Goal: Task Accomplishment & Management: Manage account settings

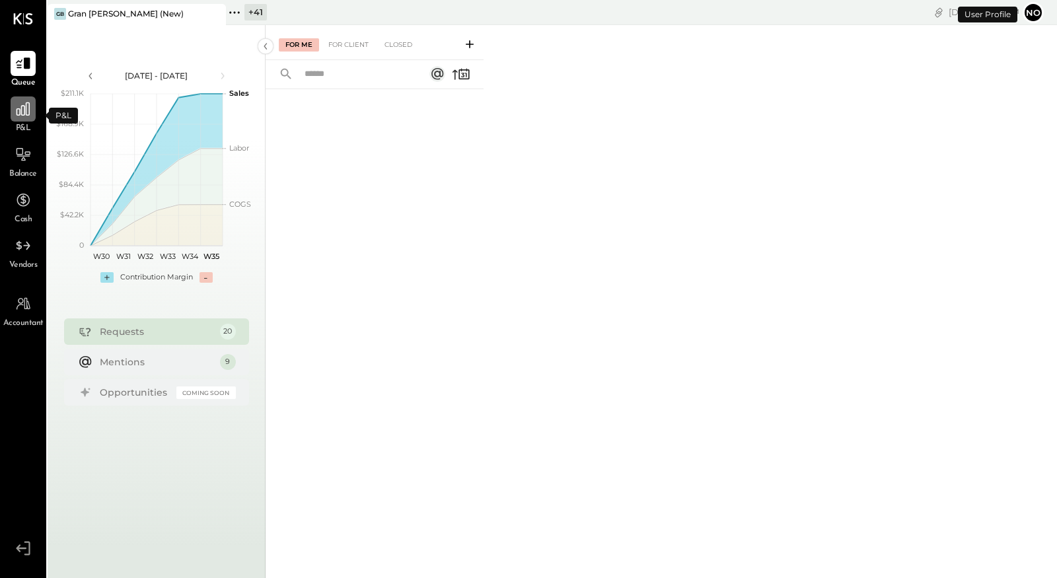
click at [19, 118] on div at bounding box center [23, 108] width 25 height 25
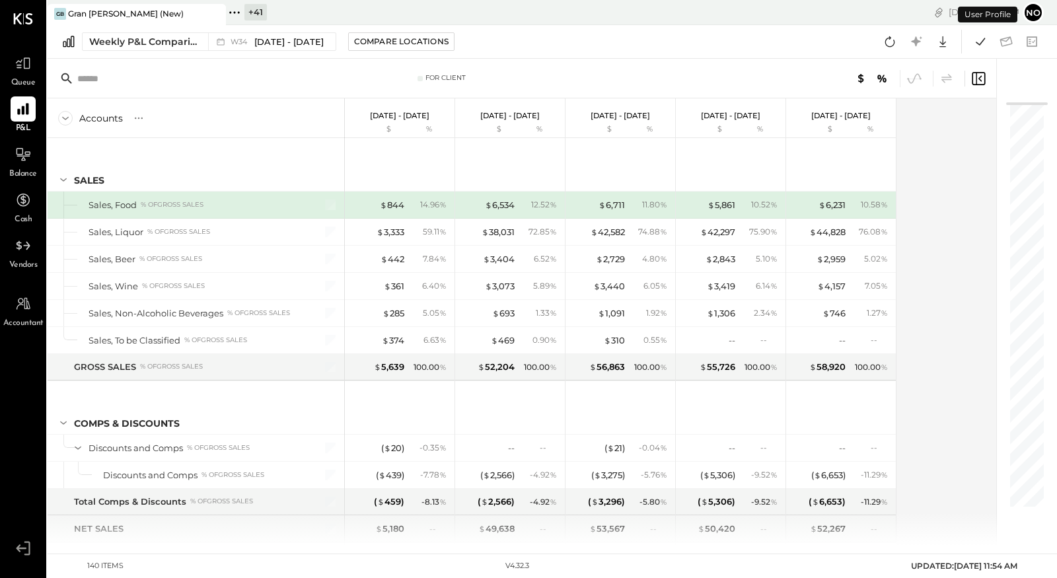
click at [924, 207] on div "Accounts S % GL Aug 18 - 24, 2025 $ % Aug 11 - 17, 2025 $ % Aug 4 - 10, 2025 $ …" at bounding box center [523, 321] width 950 height 447
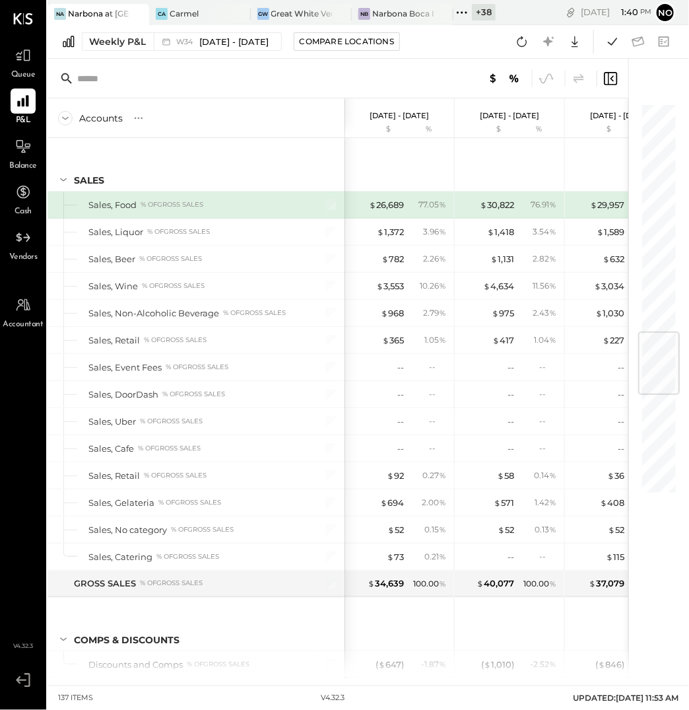
scroll to position [1937, 0]
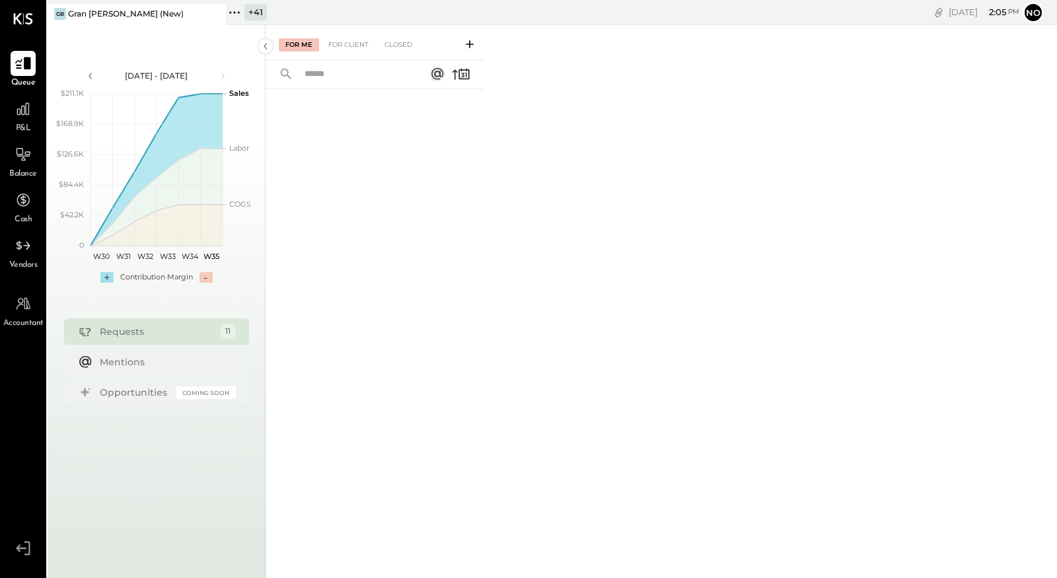
click at [25, 69] on icon at bounding box center [23, 63] width 17 height 17
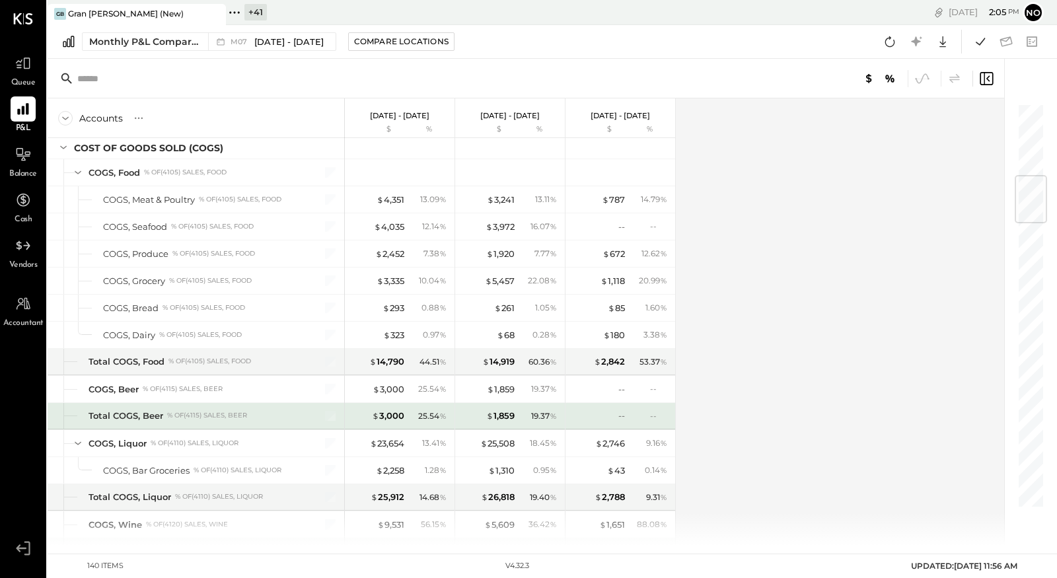
scroll to position [616, 0]
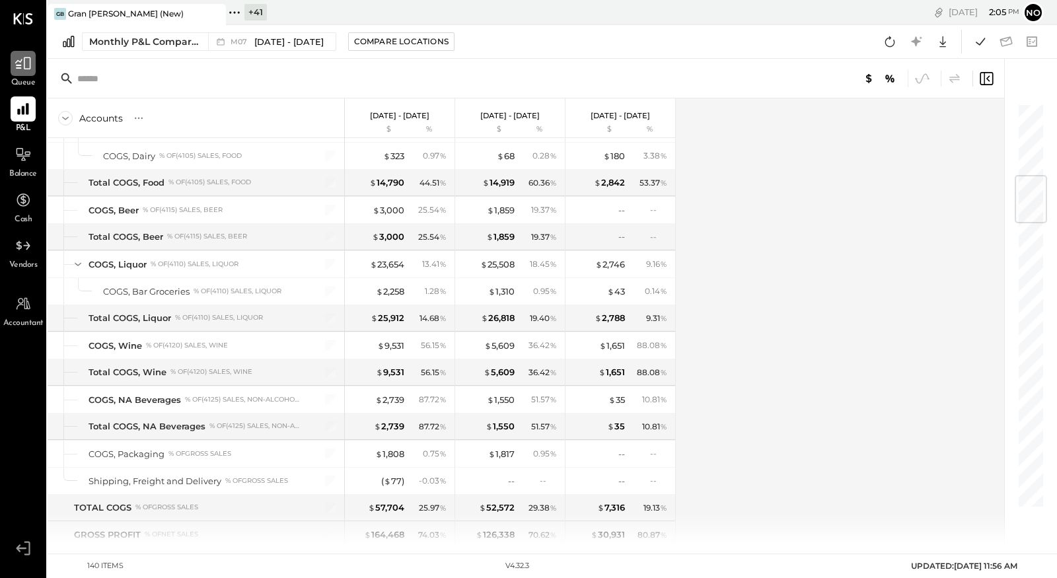
click at [30, 71] on icon at bounding box center [23, 63] width 17 height 17
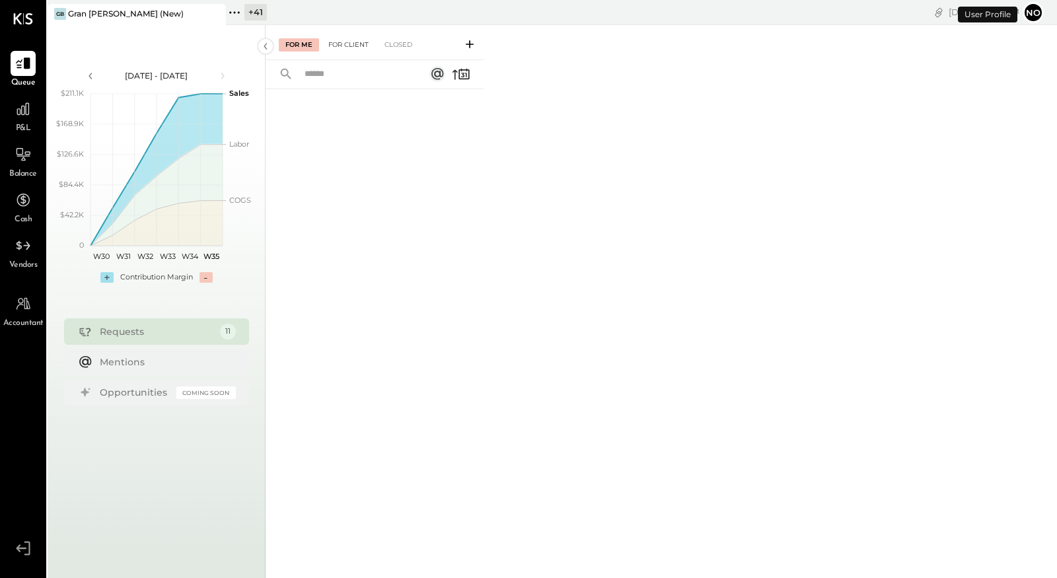
click at [354, 48] on div "For Client" at bounding box center [348, 44] width 53 height 13
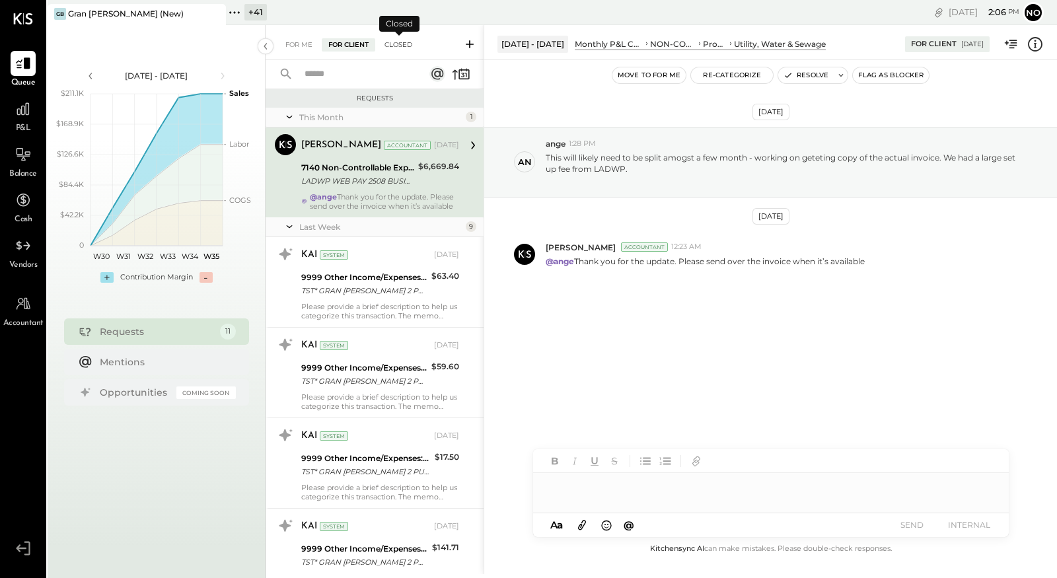
click at [402, 44] on div "Closed" at bounding box center [398, 44] width 41 height 13
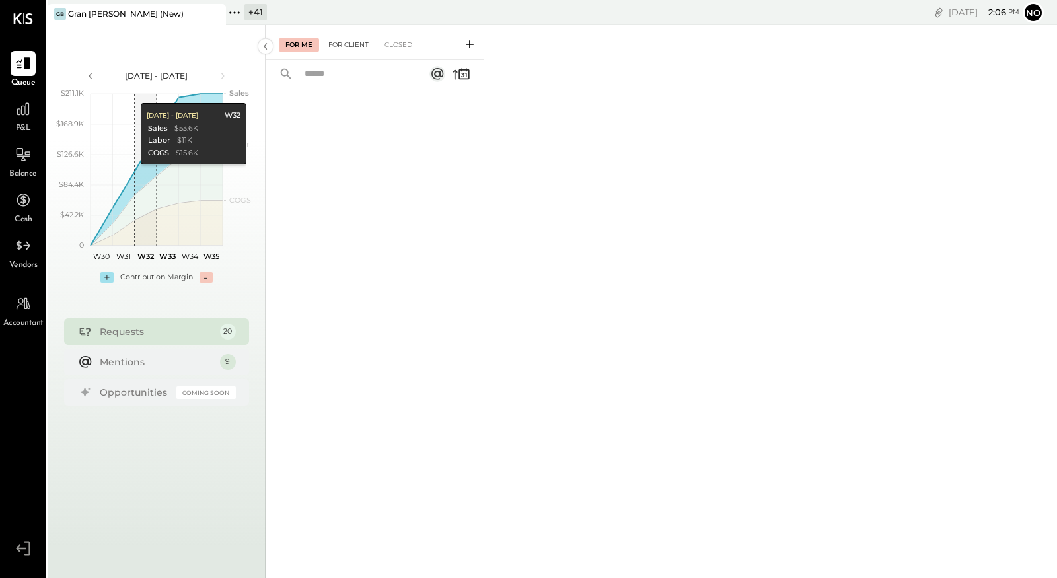
click at [357, 45] on div "For Client" at bounding box center [348, 44] width 53 height 13
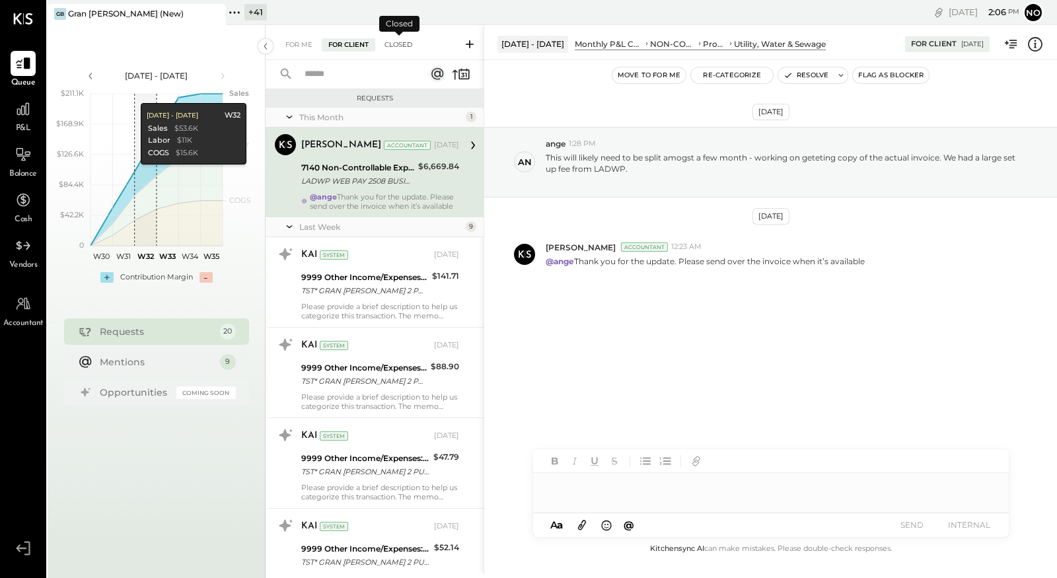
click at [402, 46] on div "Closed" at bounding box center [398, 44] width 41 height 13
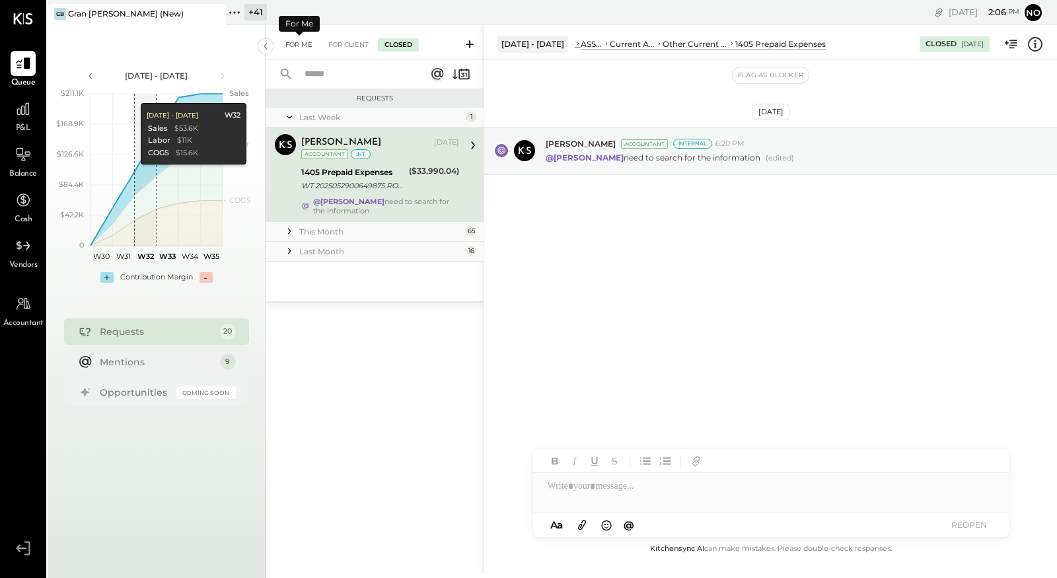
click at [299, 41] on div "For Me" at bounding box center [299, 44] width 40 height 13
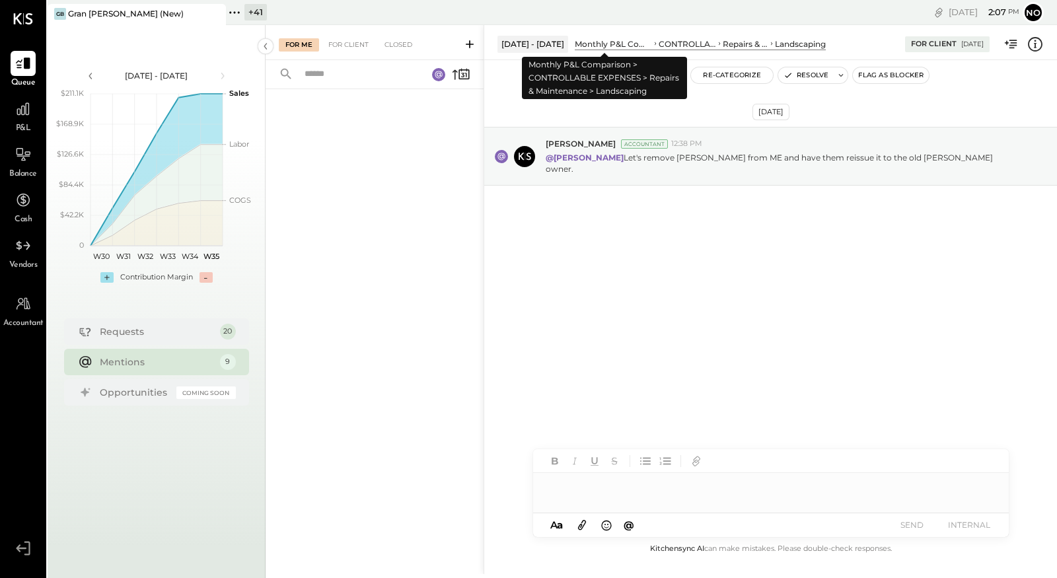
click at [590, 41] on div "Monthly P&L Comparison" at bounding box center [612, 43] width 77 height 11
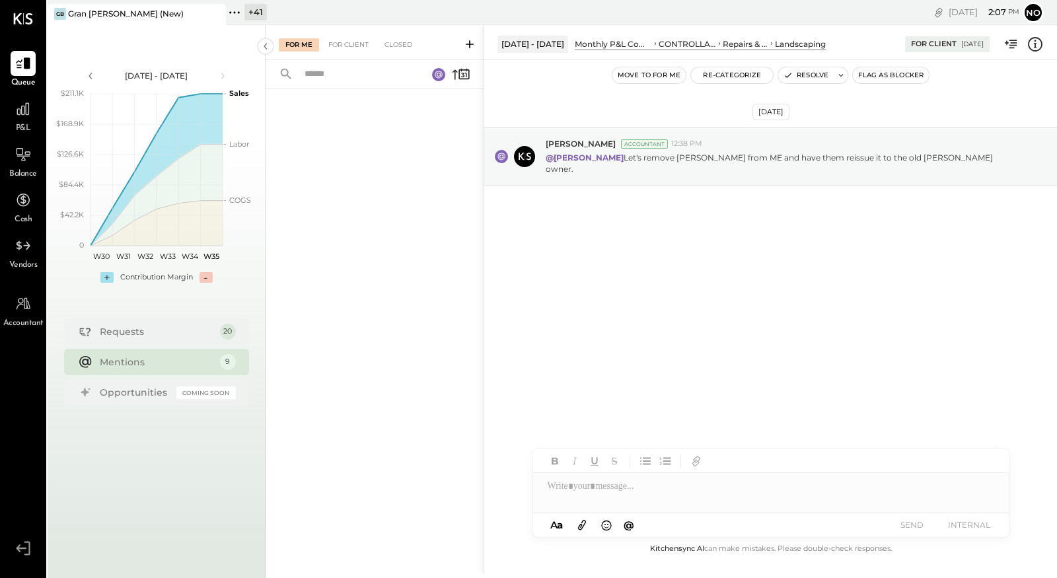
click at [586, 43] on div "Monthly P&L Comparison" at bounding box center [612, 43] width 77 height 11
drag, startPoint x: 668, startPoint y: 266, endPoint x: 669, endPoint y: 260, distance: 6.6
click at [668, 265] on div "Aug 26th, 2025 Joseph Shin Accountant 12:38 PM @Noemi Balmaceda Let's remove bi…" at bounding box center [770, 188] width 573 height 191
click at [442, 75] on icon at bounding box center [438, 74] width 7 height 7
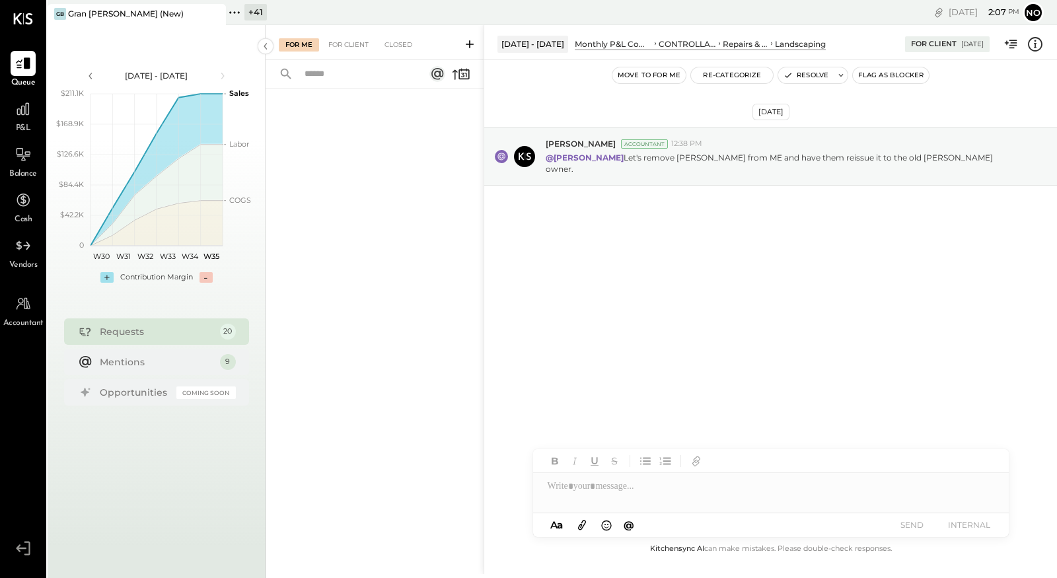
click at [442, 75] on icon at bounding box center [437, 74] width 12 height 12
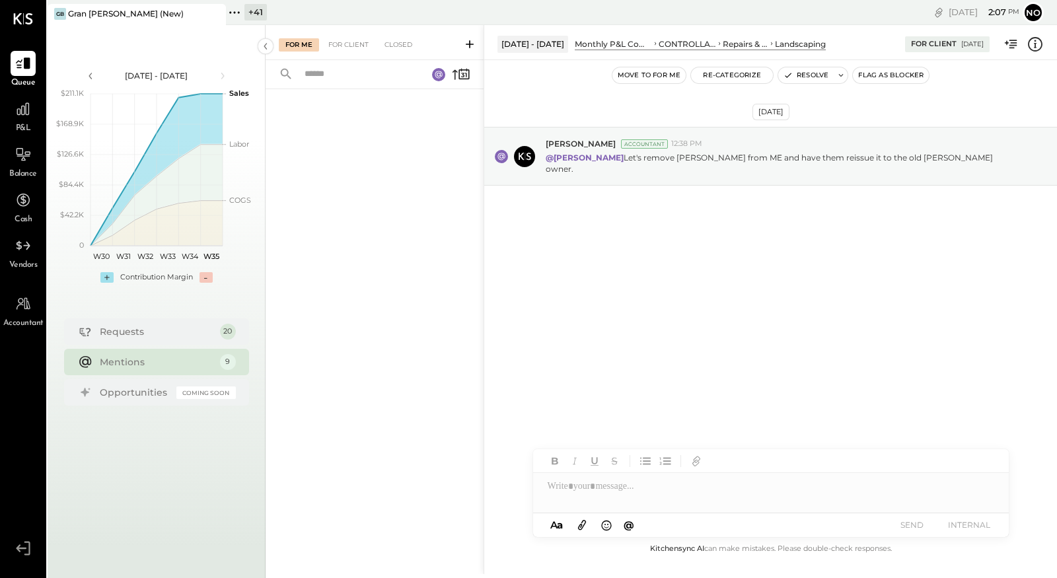
click at [186, 358] on div "Mentions" at bounding box center [157, 361] width 114 height 13
click at [207, 361] on div "Mentions" at bounding box center [157, 361] width 114 height 13
click at [208, 361] on div "Mentions" at bounding box center [157, 361] width 114 height 13
click at [353, 50] on div "For Client" at bounding box center [348, 44] width 53 height 13
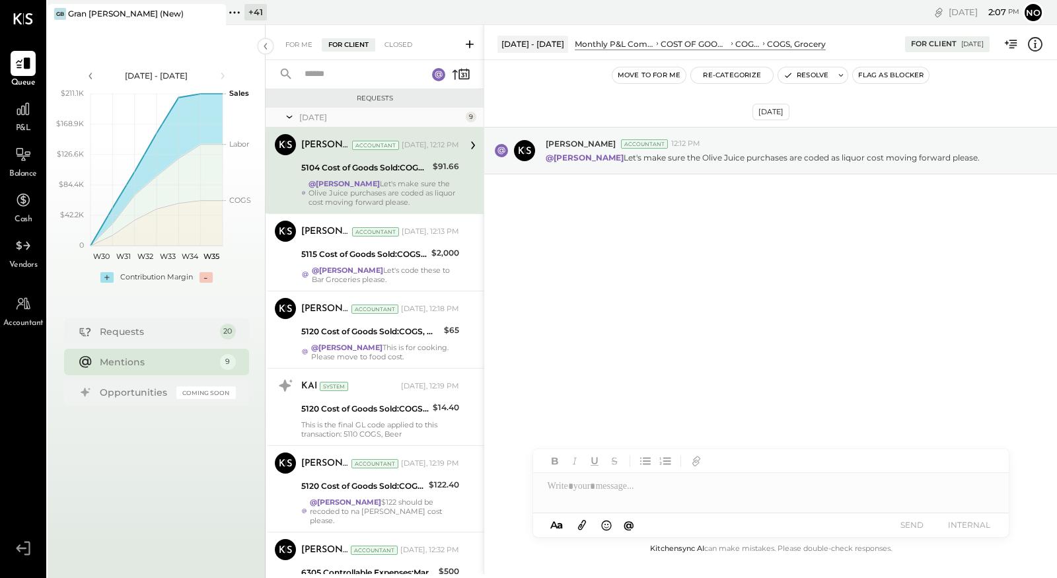
click at [396, 188] on div "@Noemi Balmaceda Let's make sure the Olive Juice purchases are coded as liquor …" at bounding box center [383, 193] width 151 height 28
click at [658, 74] on button "Move to for me" at bounding box center [649, 75] width 74 height 16
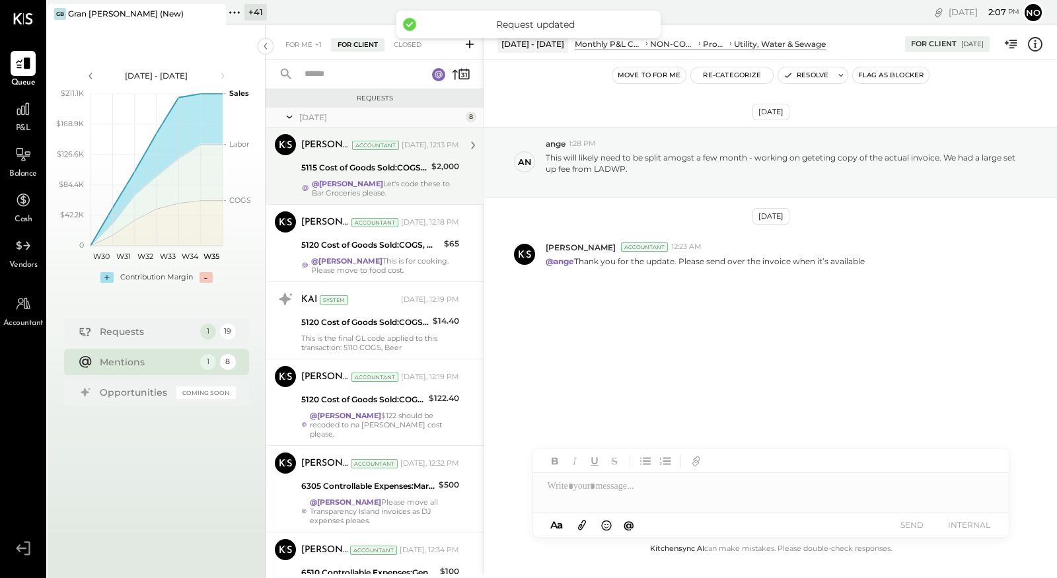
click at [370, 172] on div "5115 Cost of Goods Sold:COGS, Liquor" at bounding box center [364, 167] width 126 height 13
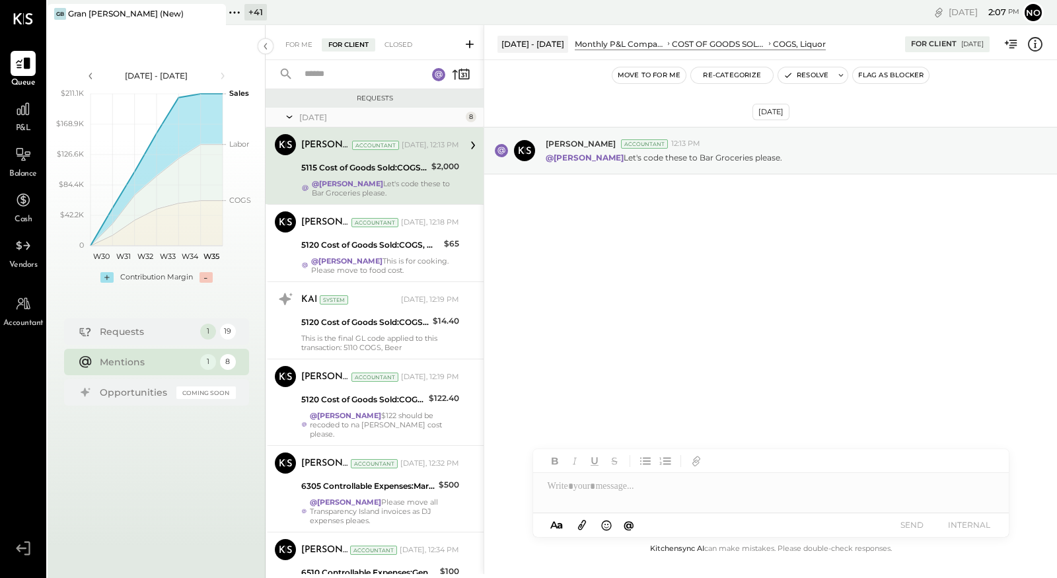
click at [664, 76] on button "Move to for me" at bounding box center [649, 75] width 74 height 16
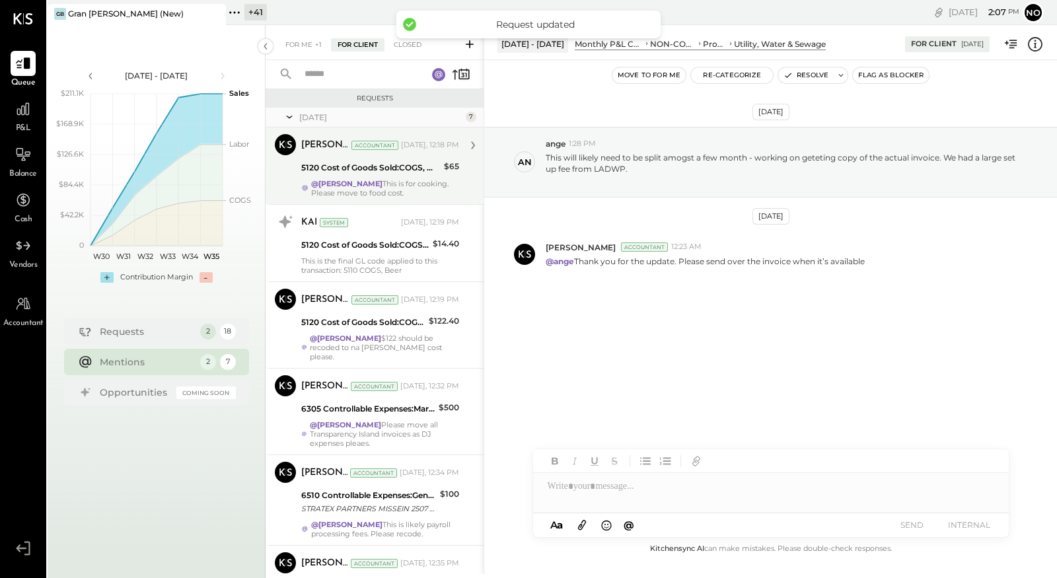
click at [377, 184] on strong "@[PERSON_NAME]" at bounding box center [346, 183] width 71 height 9
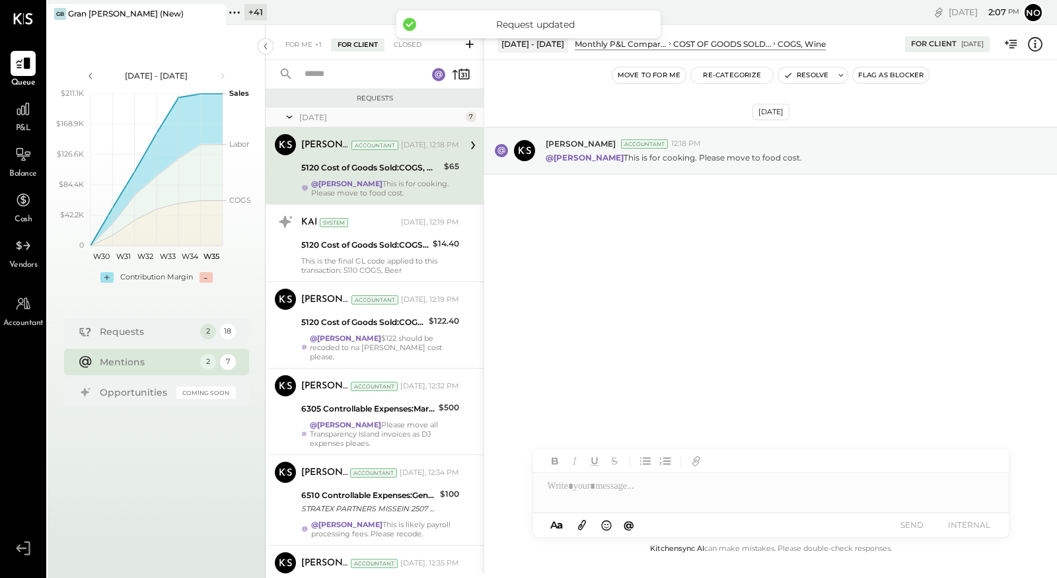
click at [648, 77] on button "Move to for me" at bounding box center [649, 75] width 74 height 16
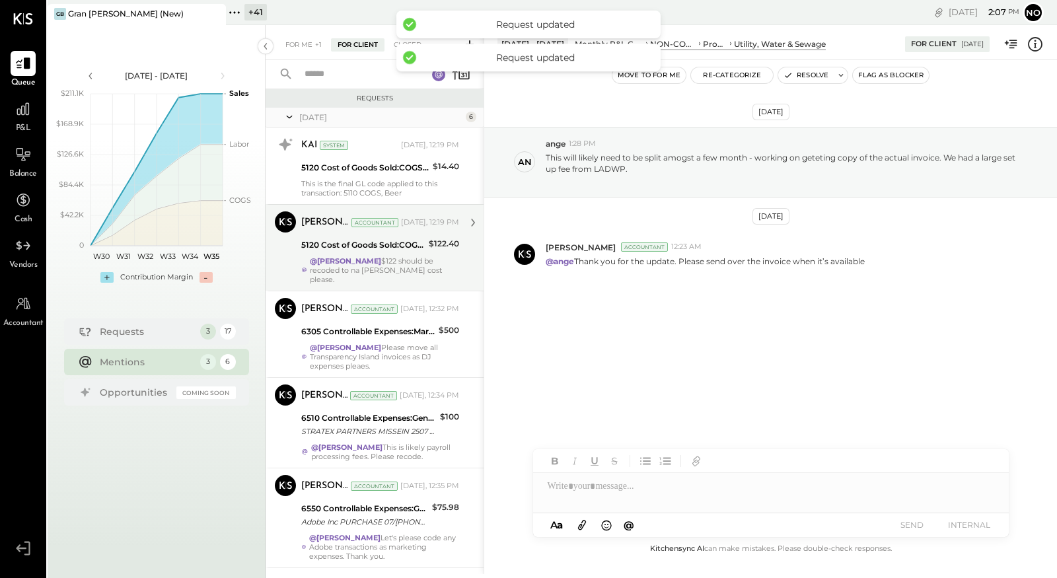
click at [379, 256] on strong "@[PERSON_NAME]" at bounding box center [345, 260] width 71 height 9
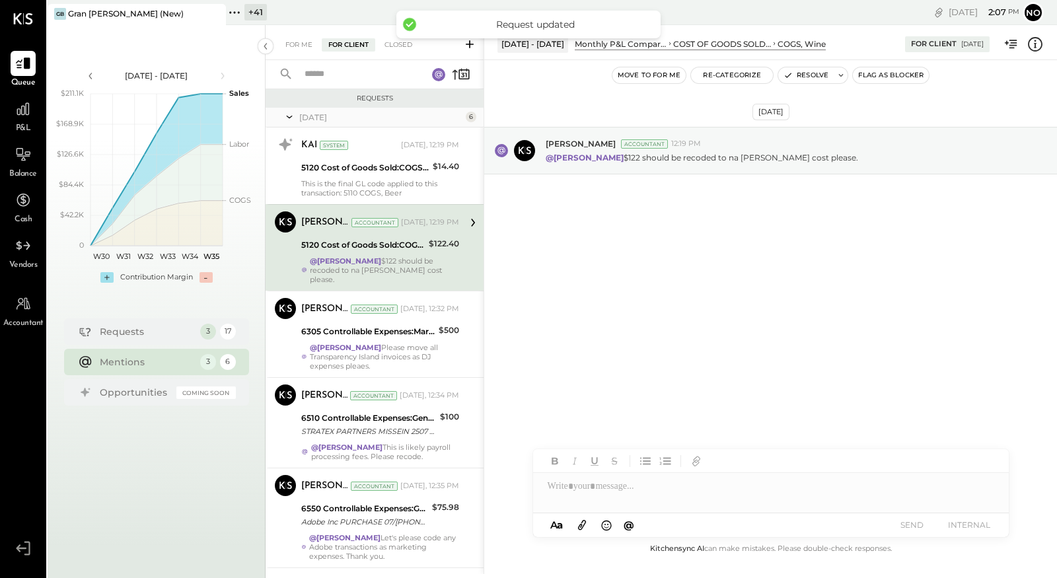
click at [648, 73] on button "Move to for me" at bounding box center [649, 75] width 74 height 16
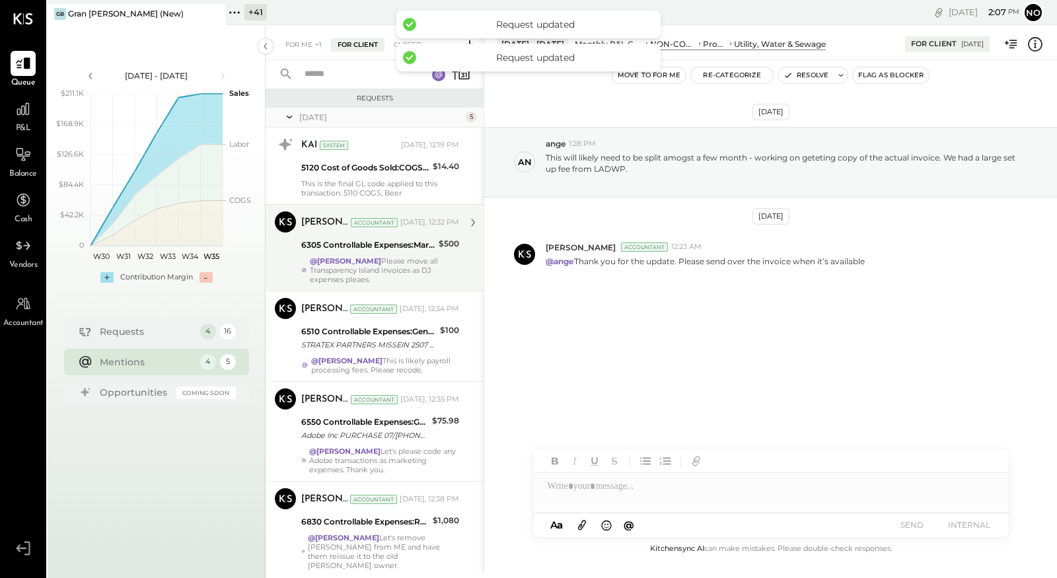
click at [351, 260] on strong "@[PERSON_NAME]" at bounding box center [345, 260] width 71 height 9
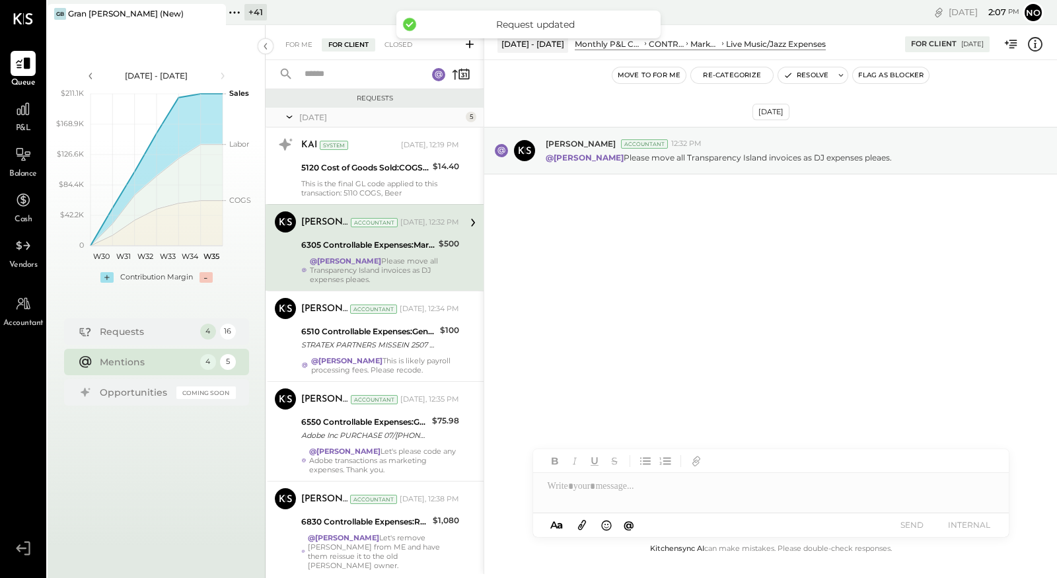
click at [655, 77] on button "Move to for me" at bounding box center [649, 75] width 74 height 16
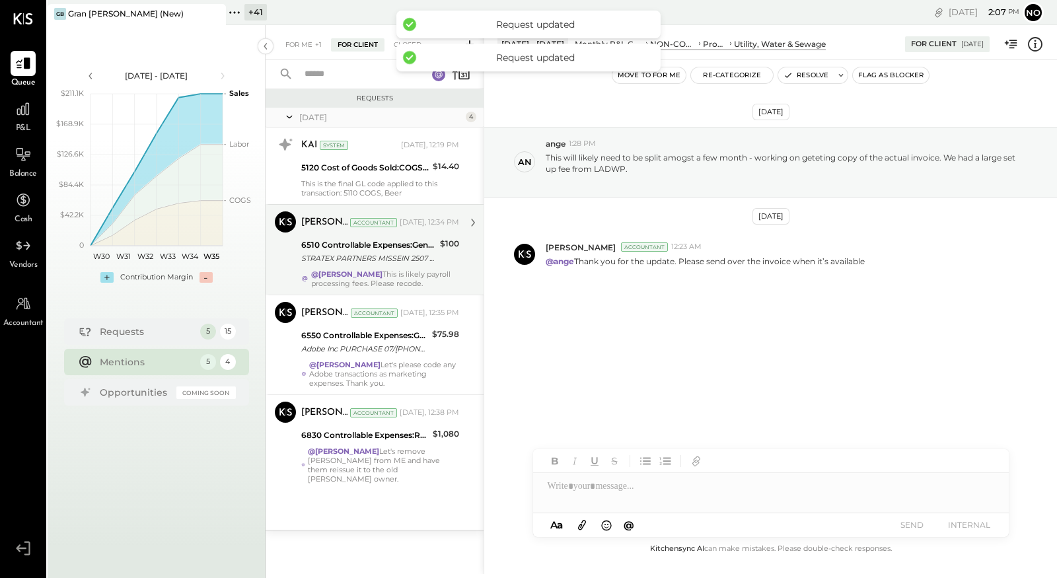
click at [353, 267] on div "Joseph Shin Accountant Today, 12:34 PM 6510 Controllable Expenses:General & Adm…" at bounding box center [380, 249] width 158 height 77
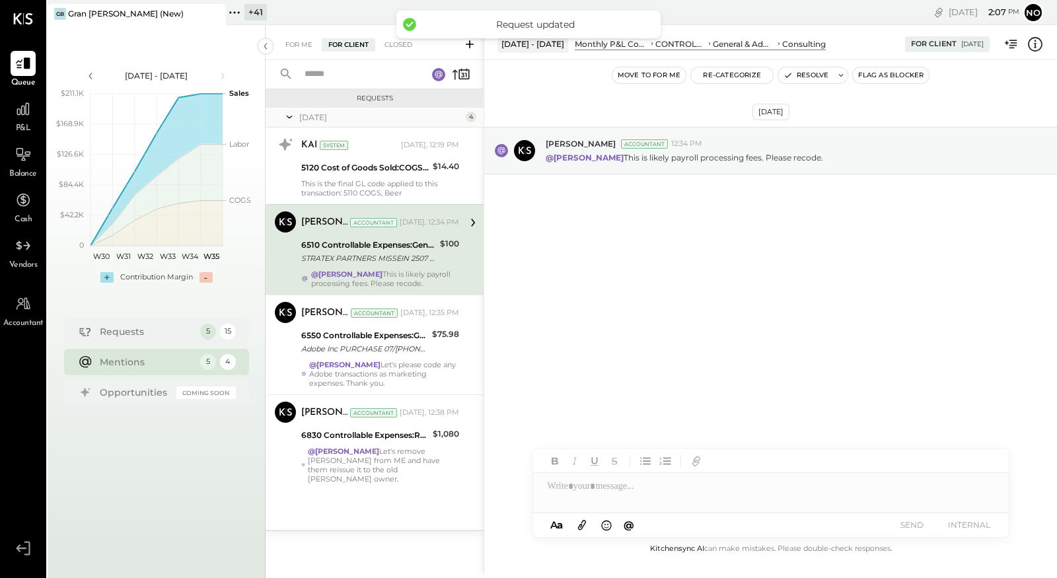
click at [675, 79] on button "Move to for me" at bounding box center [649, 75] width 74 height 16
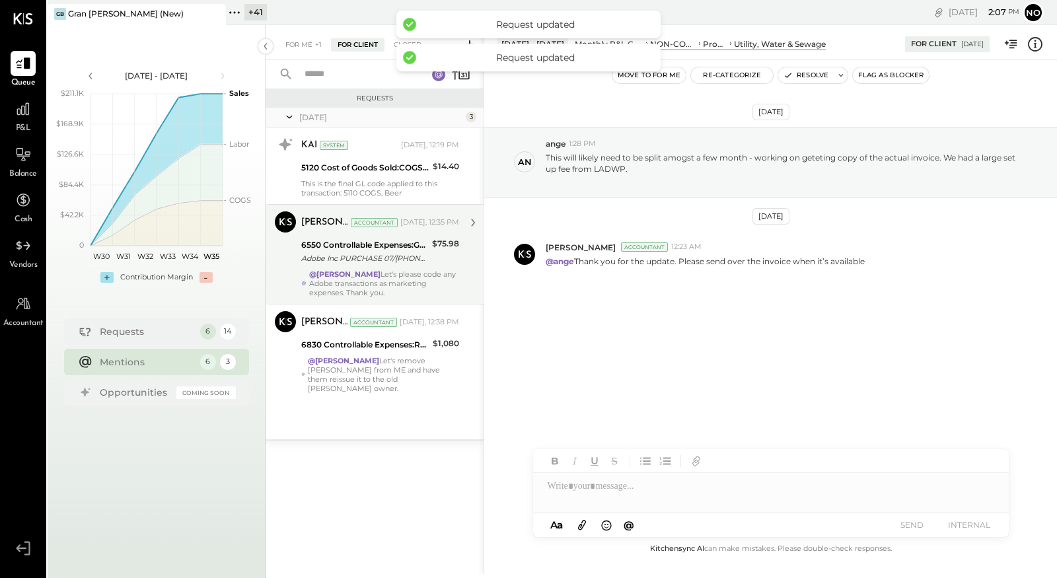
click at [349, 265] on div "Joseph Shin Accountant Today, 12:35 PM 6550 Controllable Expenses:General & Adm…" at bounding box center [380, 254] width 158 height 86
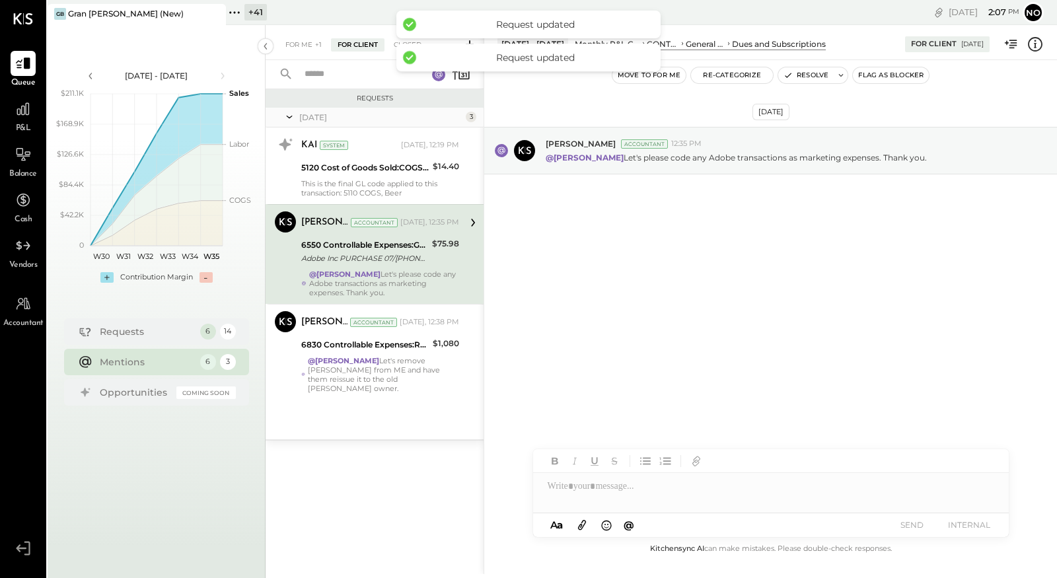
click at [669, 75] on button "Move to for me" at bounding box center [649, 75] width 74 height 16
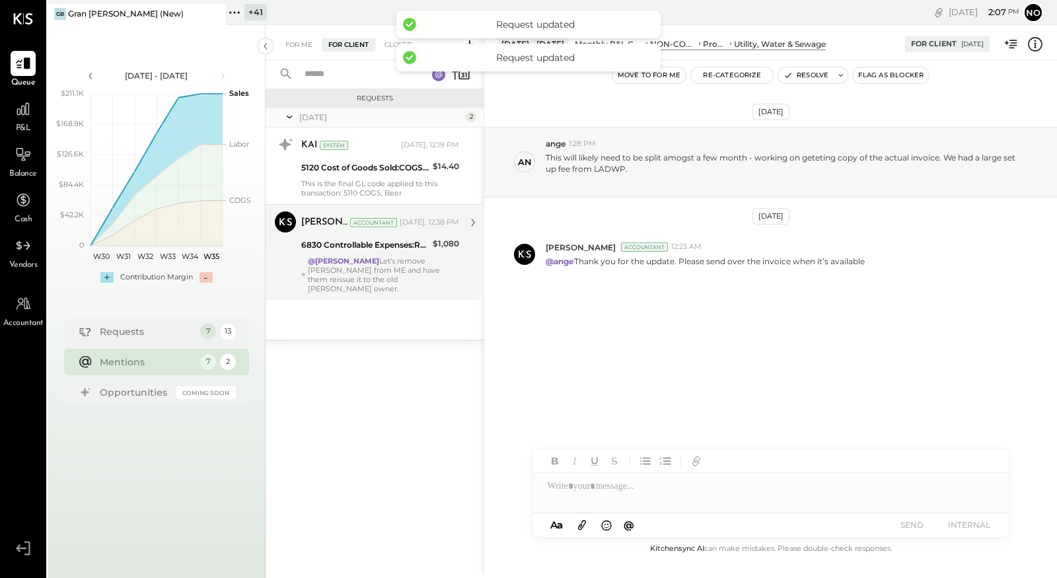
click at [366, 250] on div "6830 Controllable Expenses:Repairs & Maintenance:Landscaping" at bounding box center [364, 244] width 127 height 13
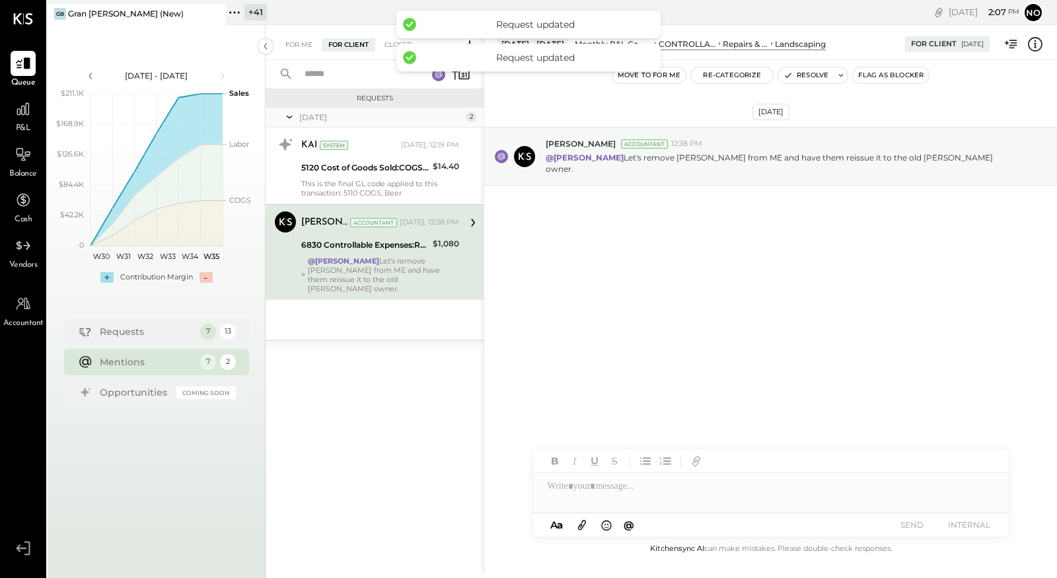
click at [672, 76] on button "Move to for me" at bounding box center [649, 75] width 74 height 16
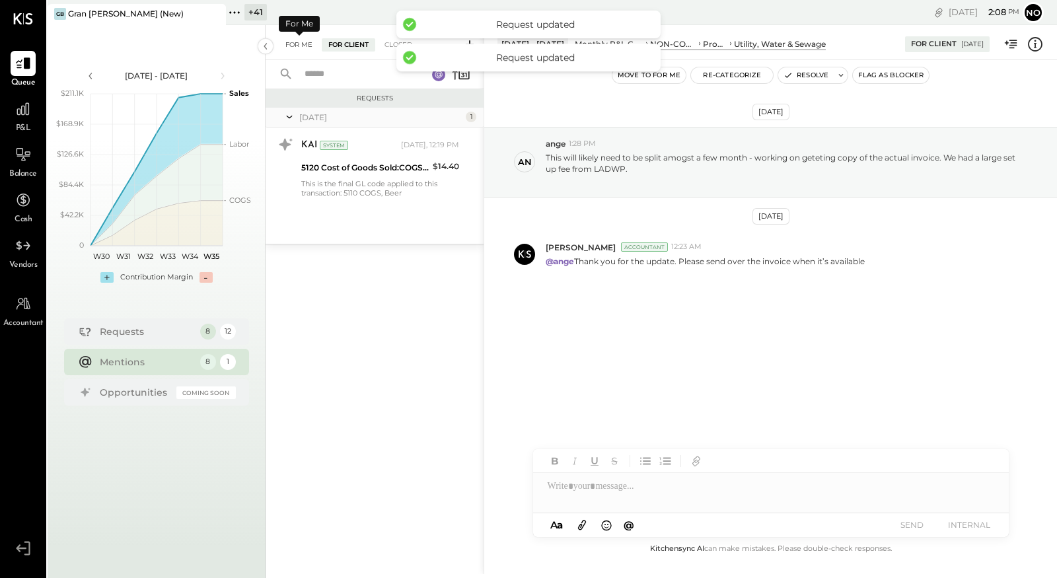
click at [296, 45] on div "For Me" at bounding box center [299, 44] width 40 height 13
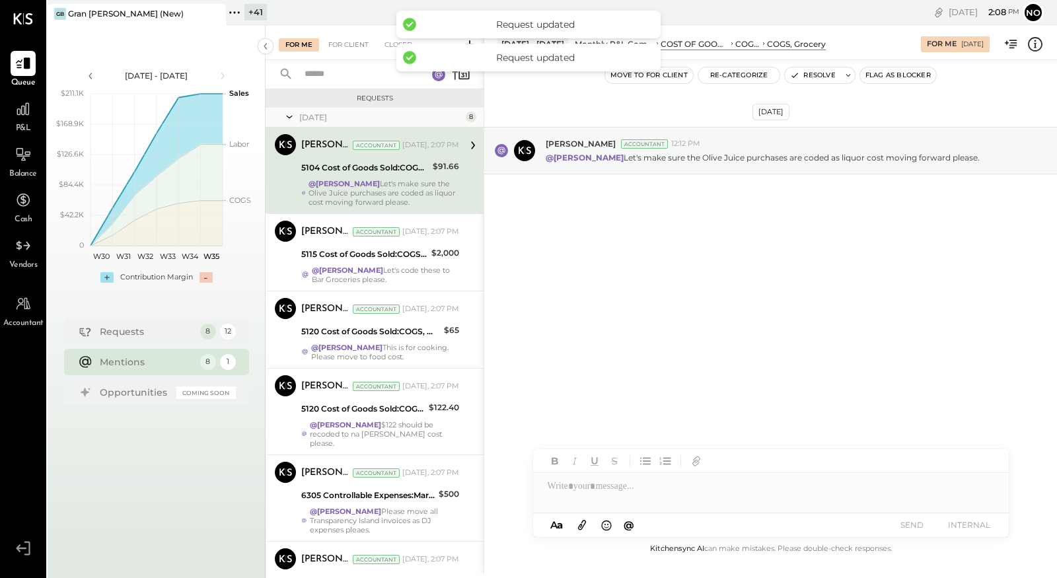
click at [396, 182] on div "@Noemi Balmaceda Let's make sure the Olive Juice purchases are coded as liquor …" at bounding box center [383, 193] width 151 height 28
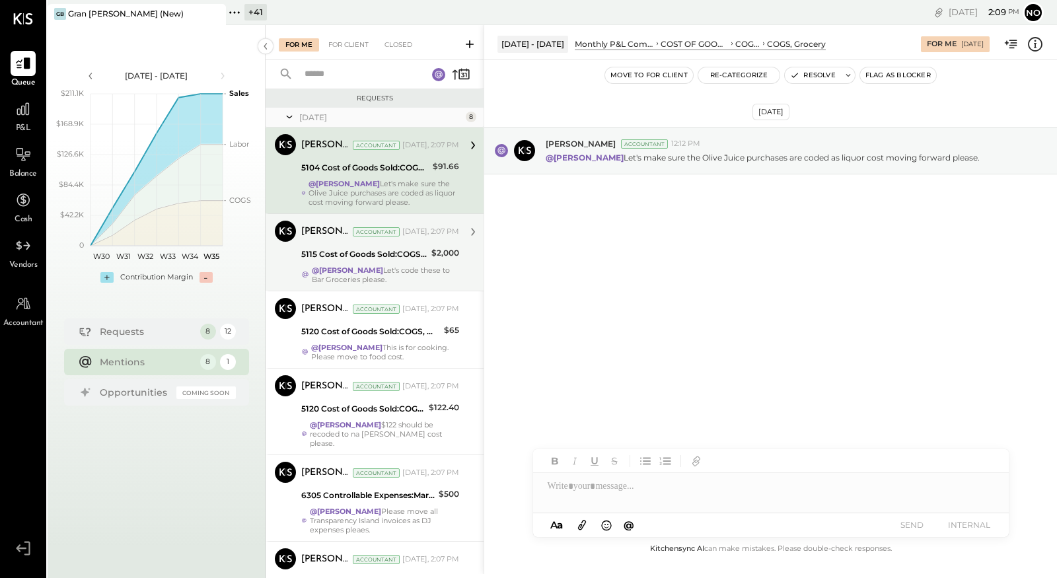
click at [379, 263] on div "Joseph Shin Accountant Today, 2:07 PM 5115 Cost of Goods Sold:COGS, Liquor $2,0…" at bounding box center [380, 252] width 158 height 63
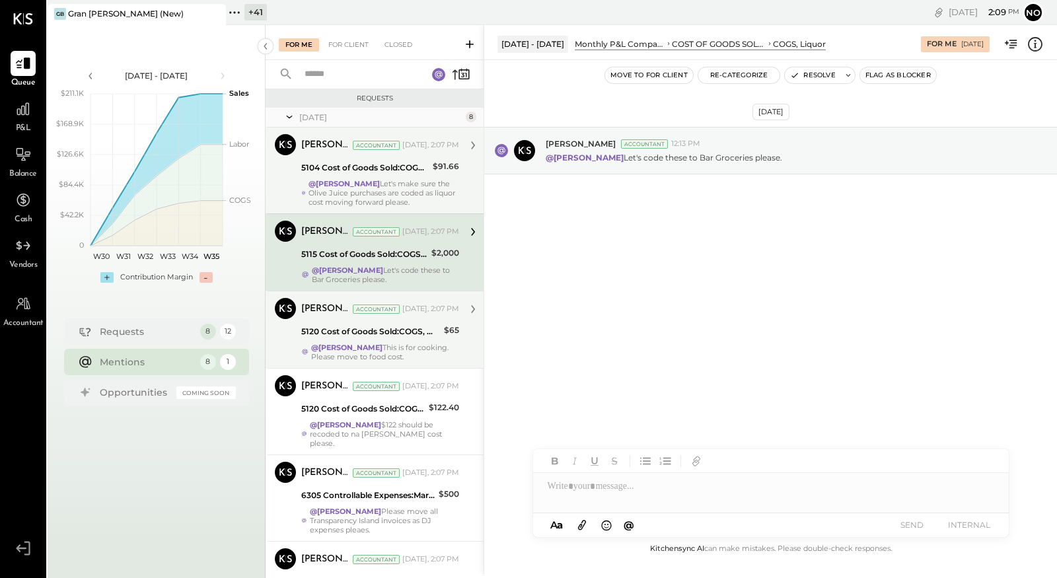
click at [396, 343] on div "@Noemi Balmaceda This is for cooking. Please move to food cost." at bounding box center [385, 352] width 148 height 18
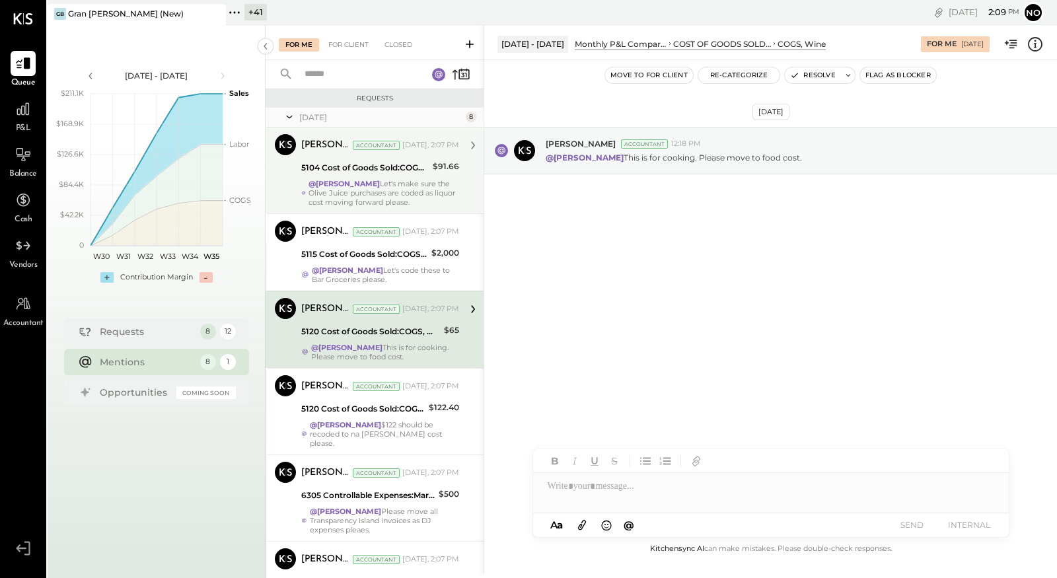
scroll to position [28, 0]
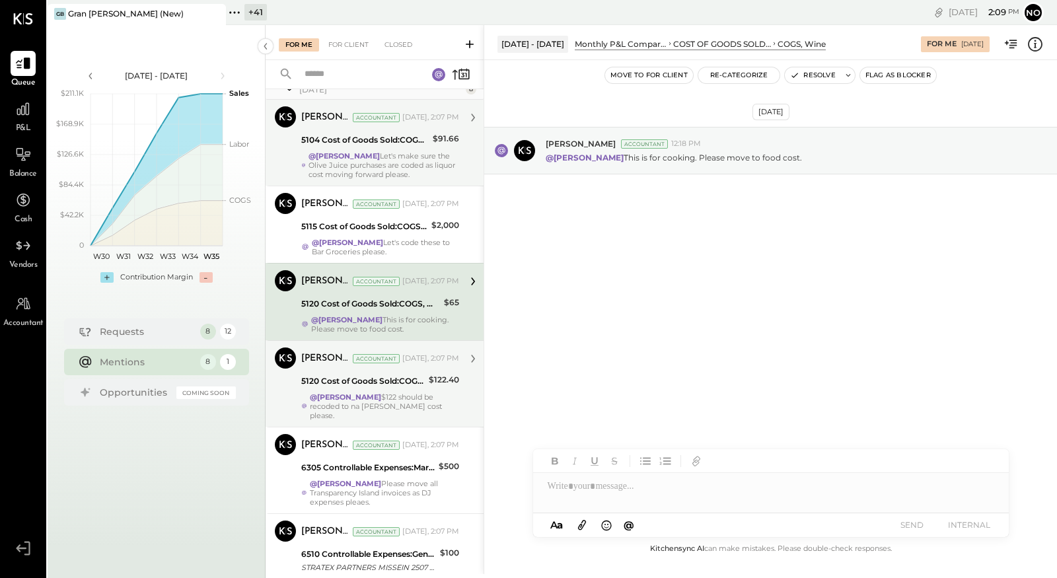
click at [403, 384] on div "5120 Cost of Goods Sold:COGS, Wine" at bounding box center [362, 380] width 123 height 13
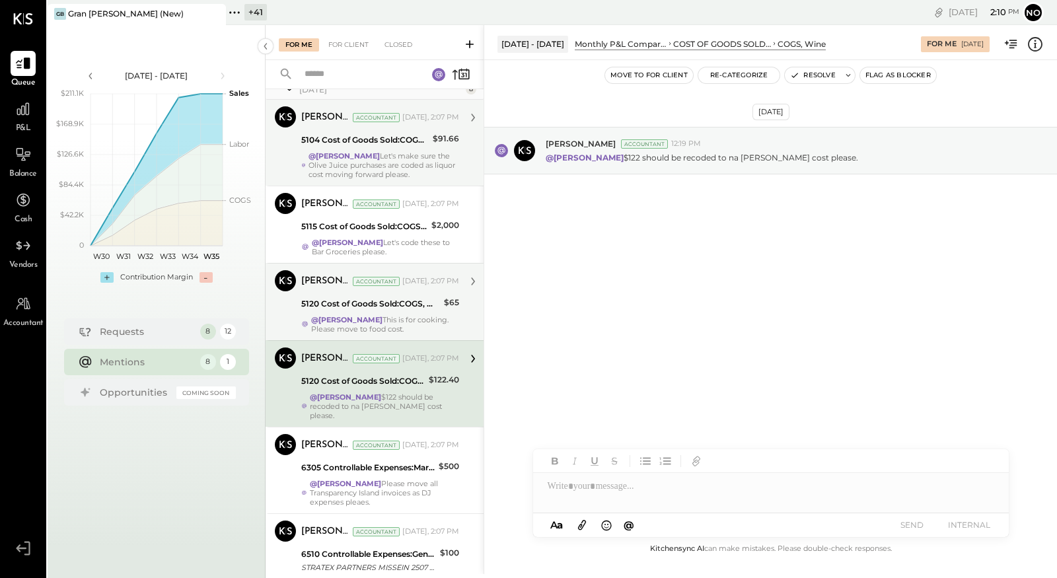
scroll to position [56, 0]
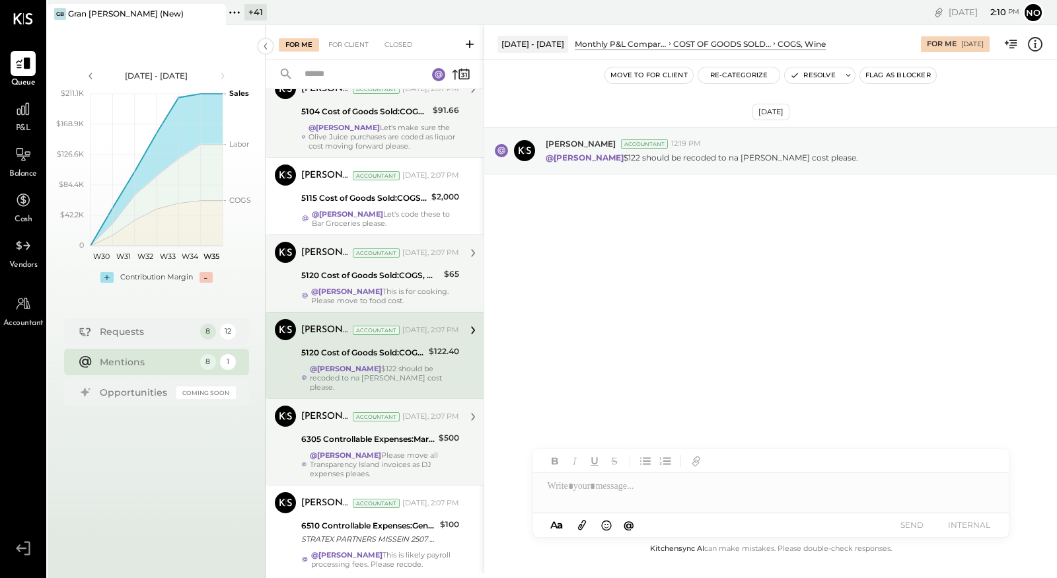
click at [409, 433] on div "6305 Controllable Expenses:Marketing & Advertising:Music & DJ" at bounding box center [367, 439] width 133 height 13
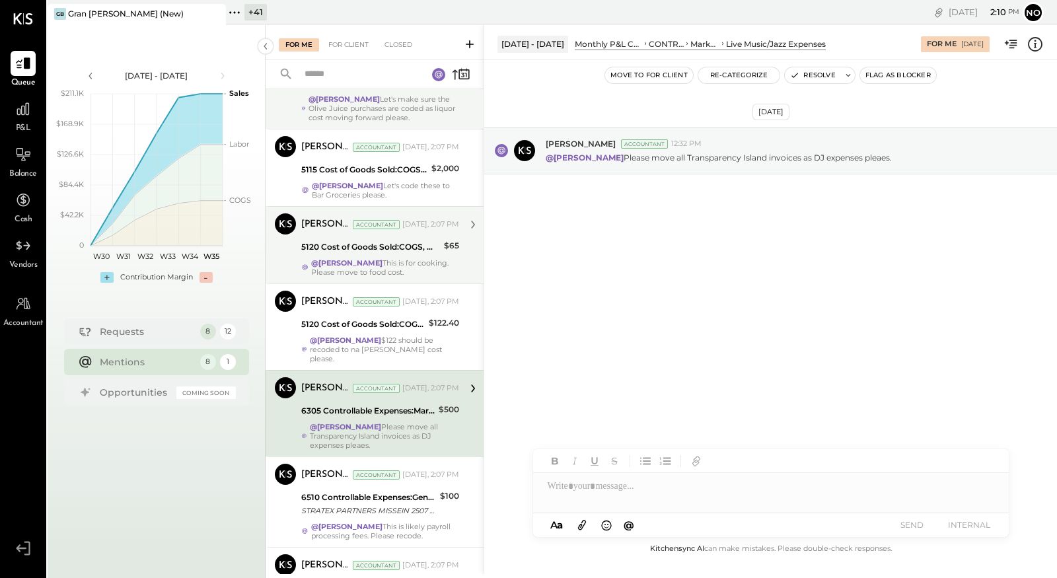
scroll to position [199, 0]
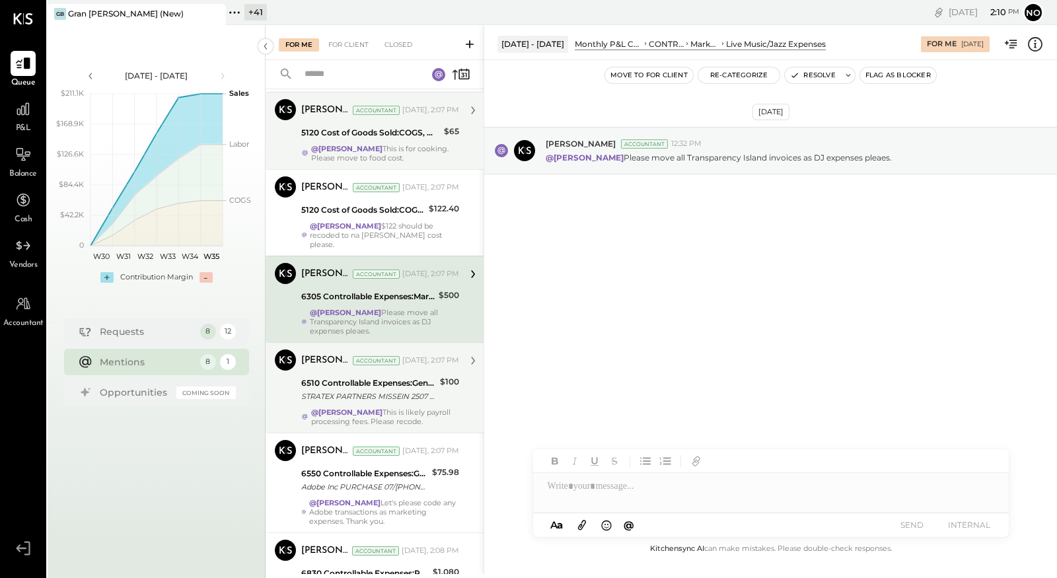
click at [397, 394] on div "Joseph Shin Accountant Today, 2:07 PM 6510 Controllable Expenses:General & Admi…" at bounding box center [380, 387] width 158 height 77
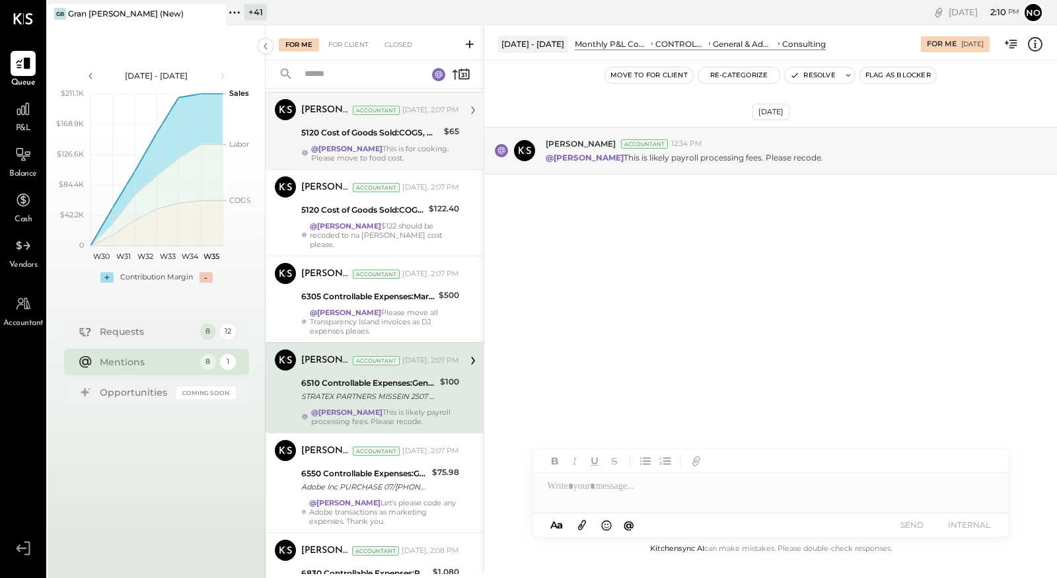
scroll to position [227, 0]
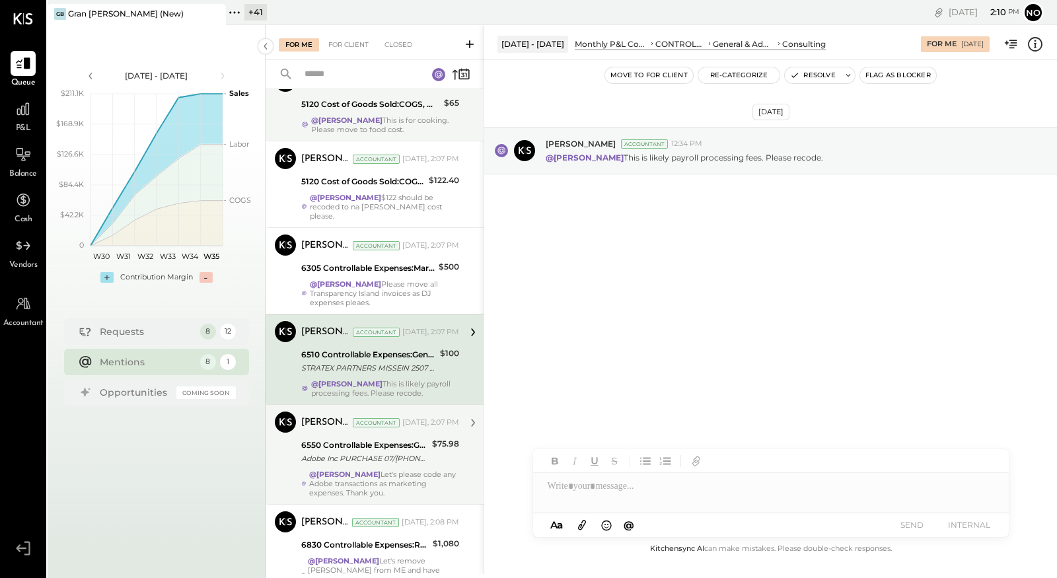
click at [407, 424] on div "Joseph Shin Accountant Today, 2:07 PM 6550 Controllable Expenses:General & Admi…" at bounding box center [380, 454] width 158 height 86
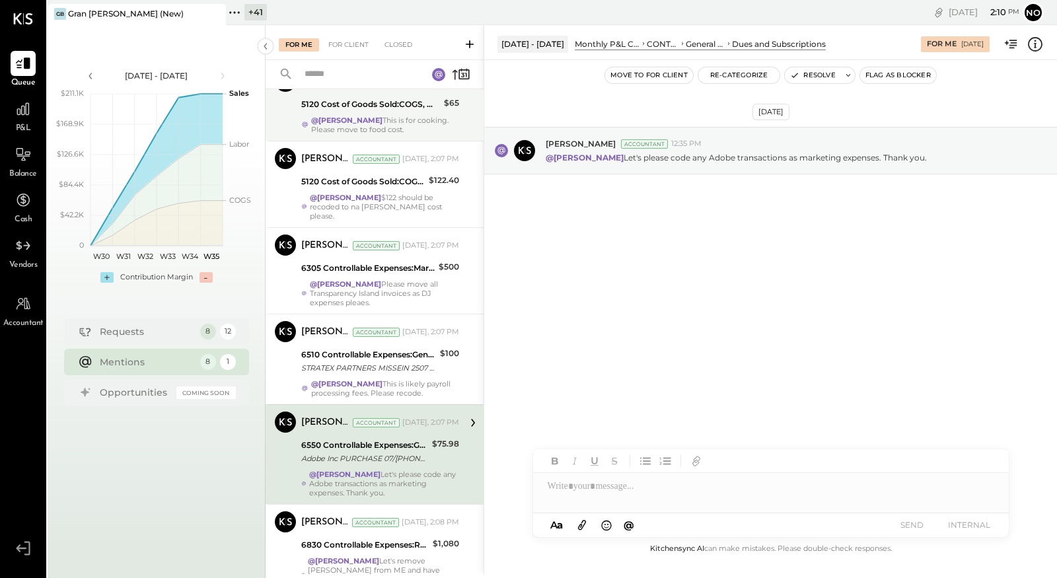
scroll to position [267, 0]
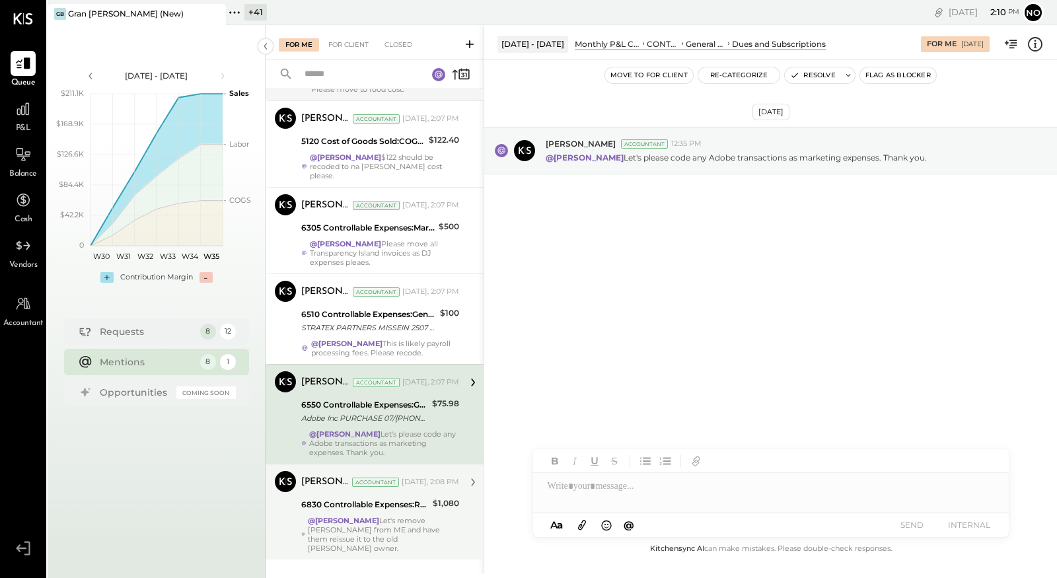
click at [418, 471] on div "Joseph Shin Accountant Today, 2:08 PM" at bounding box center [380, 482] width 158 height 22
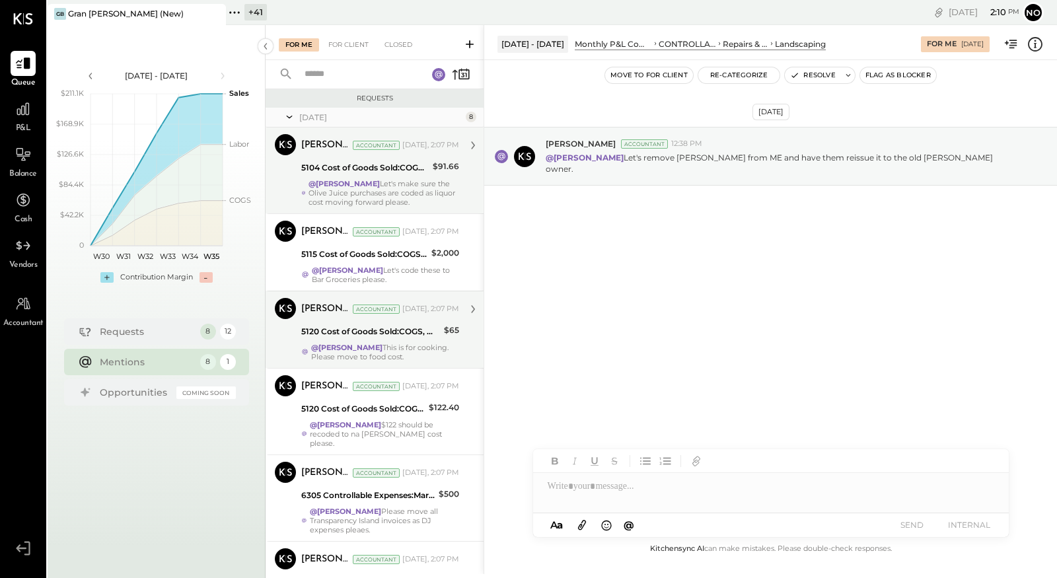
click at [392, 184] on div "@Noemi Balmaceda Let's make sure the Olive Juice purchases are coded as liquor …" at bounding box center [383, 193] width 151 height 28
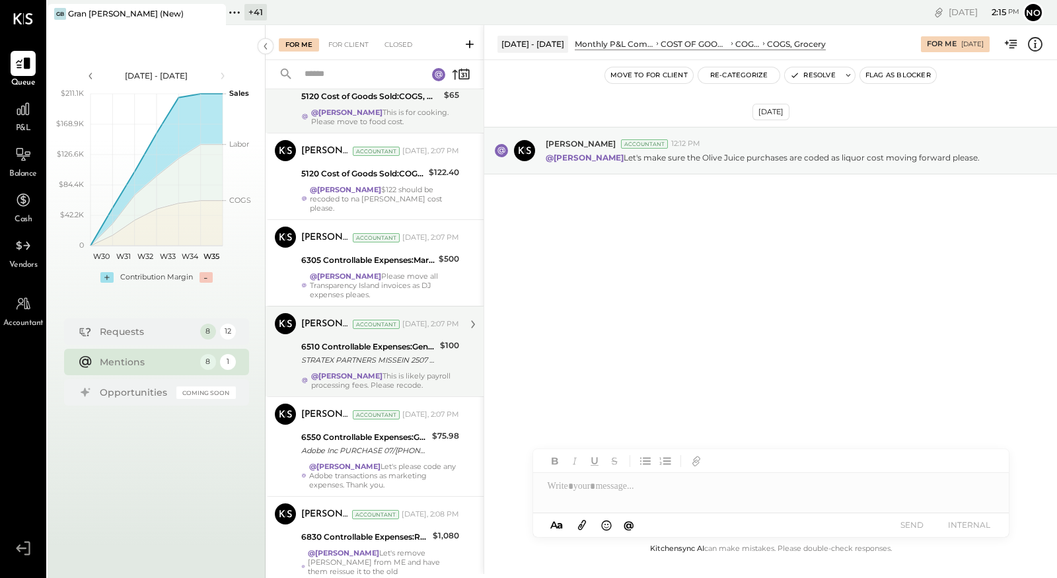
scroll to position [267, 0]
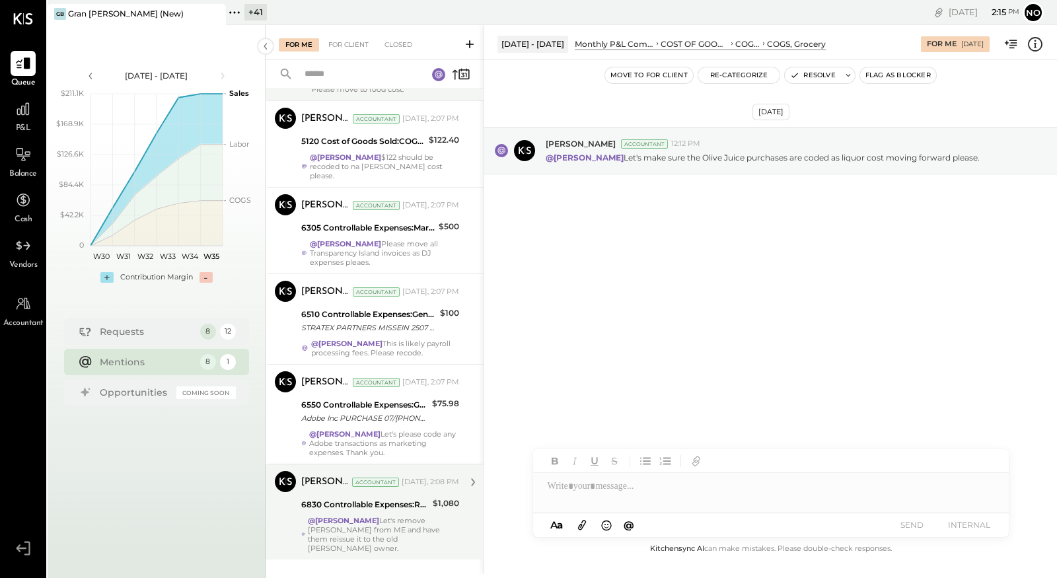
click at [366, 516] on div "@Noemi Balmaceda Let's remove bill from ME and have them reissue it to the old …" at bounding box center [383, 534] width 151 height 37
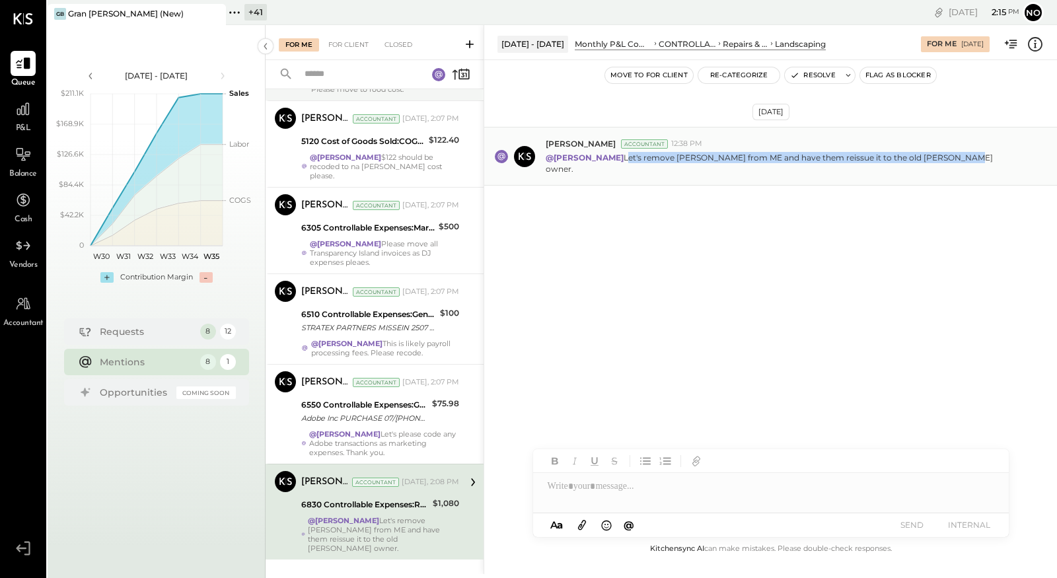
drag, startPoint x: 954, startPoint y: 157, endPoint x: 646, endPoint y: 162, distance: 307.8
click at [632, 158] on p "@Noemi Balmaceda Let's remove bill from ME and have them reissue it to the old …" at bounding box center [782, 163] width 475 height 22
